Goal: Find specific fact

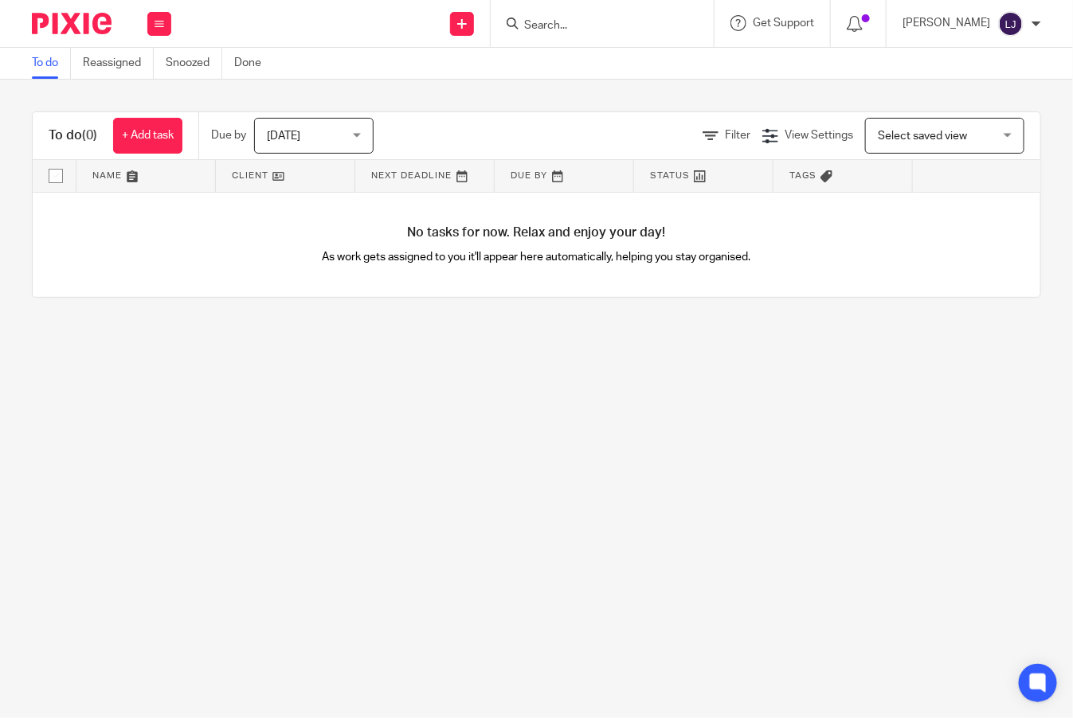
click at [647, 22] on input "Search" at bounding box center [593, 26] width 143 height 14
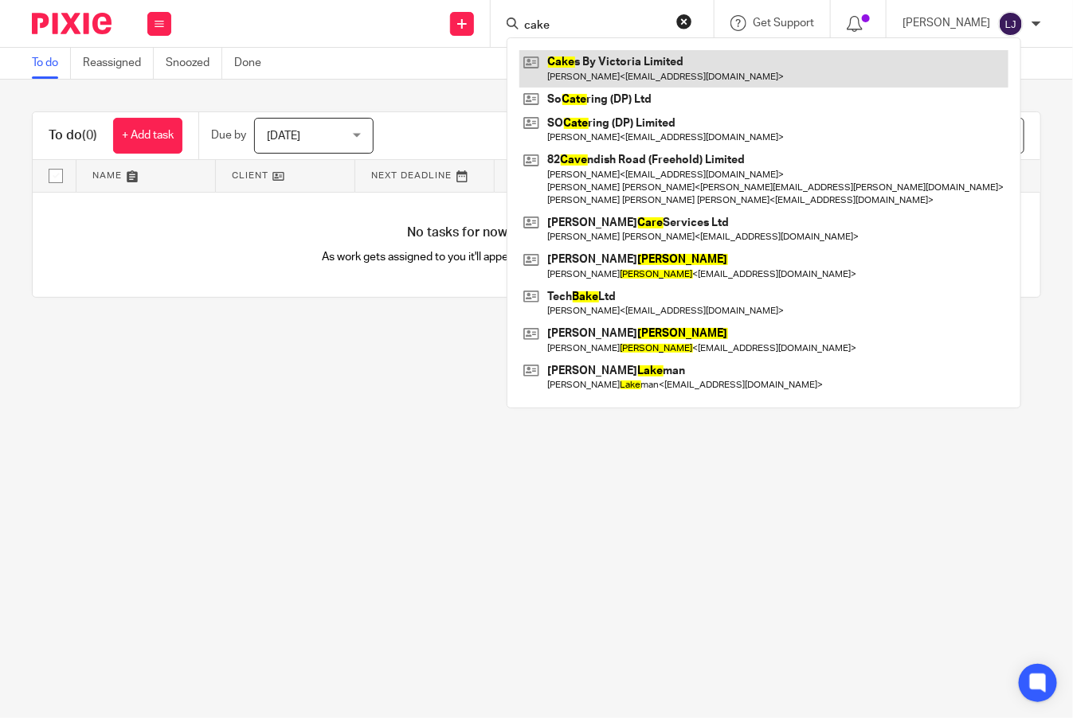
type input "cake"
click at [645, 66] on link at bounding box center [763, 68] width 489 height 37
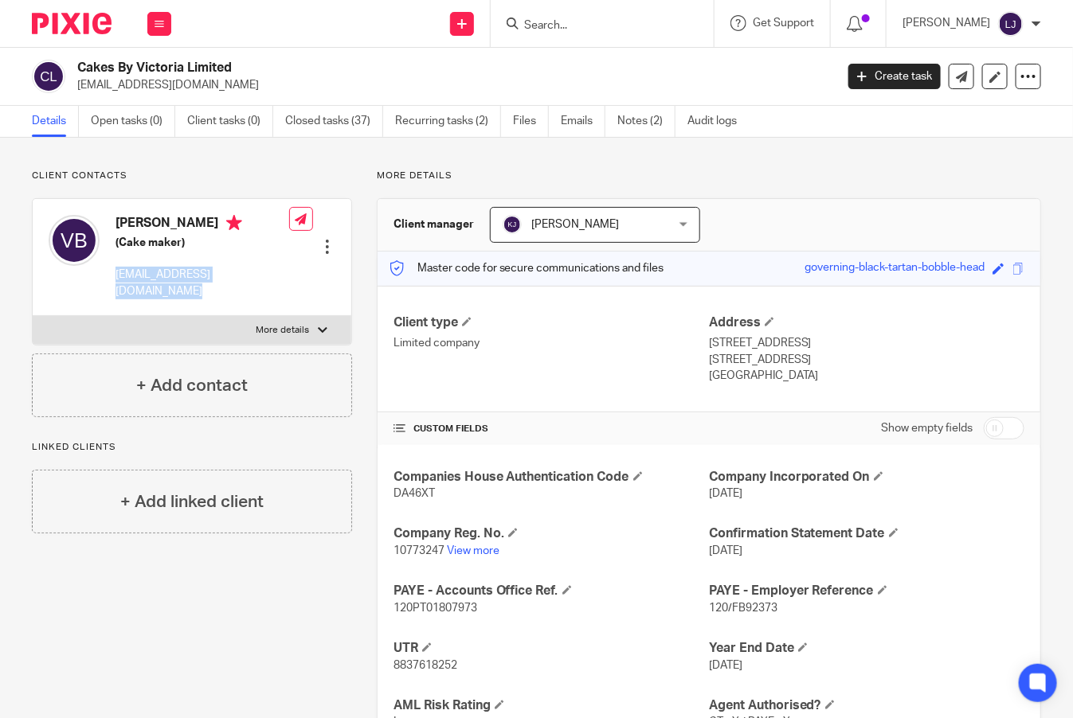
drag, startPoint x: 271, startPoint y: 279, endPoint x: 110, endPoint y: 288, distance: 161.1
click at [110, 288] on div "Victoria Blomfield (Cake maker) victoriaminors@hotmail.com Edit contact Create …" at bounding box center [192, 257] width 318 height 117
copy div "[EMAIL_ADDRESS][DOMAIN_NAME]"
